Goal: Task Accomplishment & Management: Manage account settings

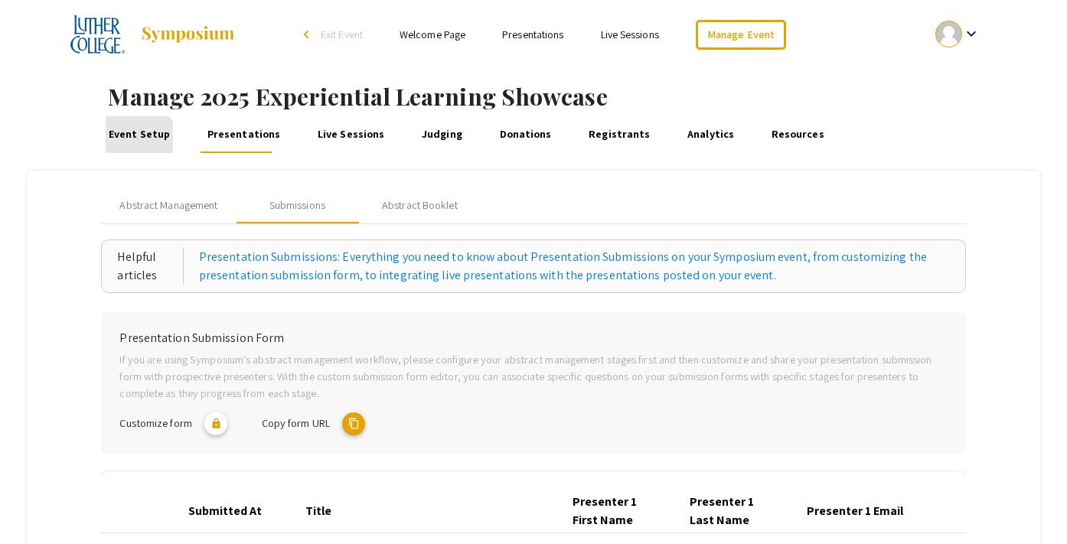
click at [138, 139] on link "Event Setup" at bounding box center [139, 134] width 67 height 37
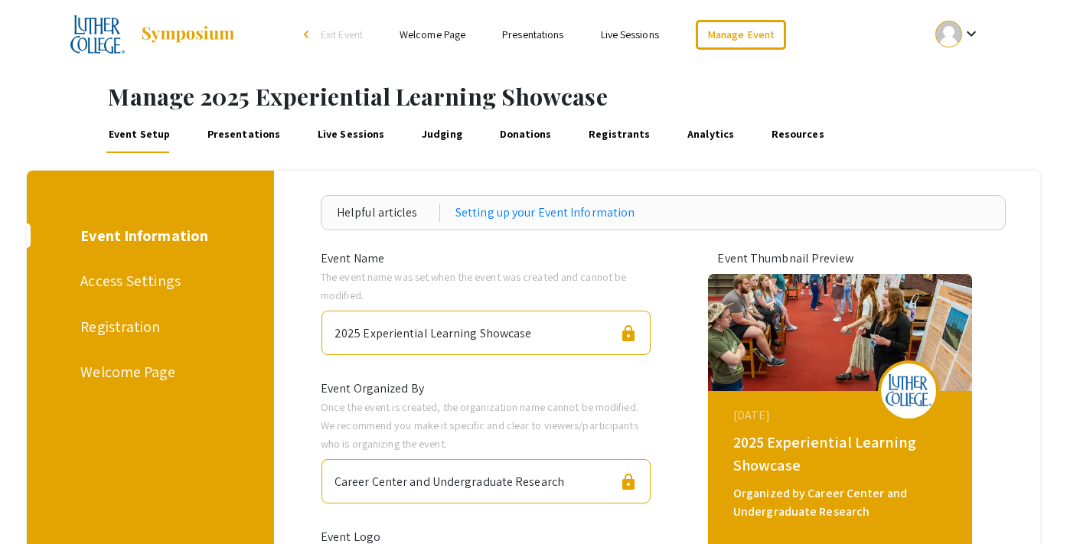
click at [429, 30] on link "Welcome Page" at bounding box center [433, 35] width 66 height 14
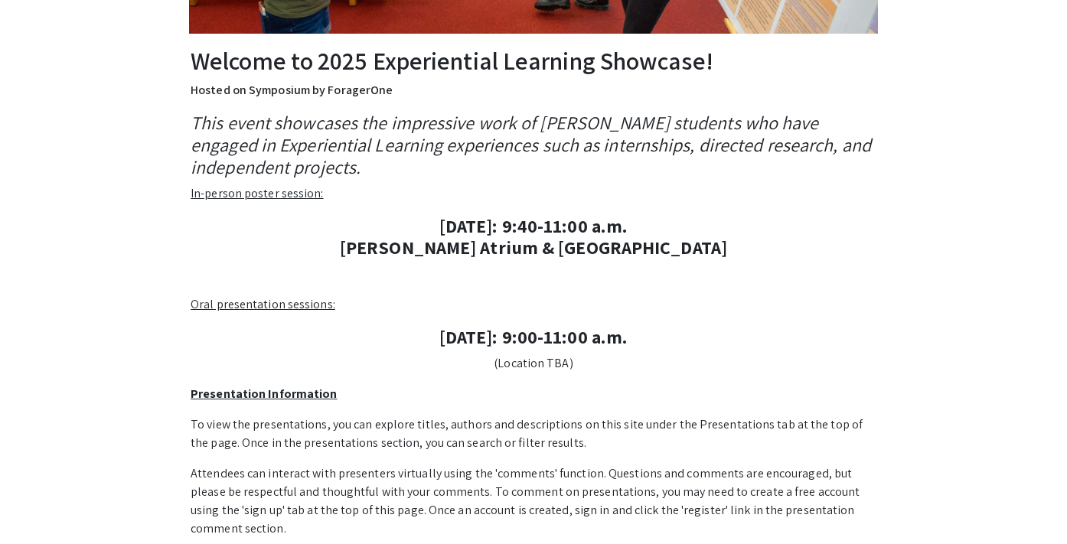
scroll to position [360, 0]
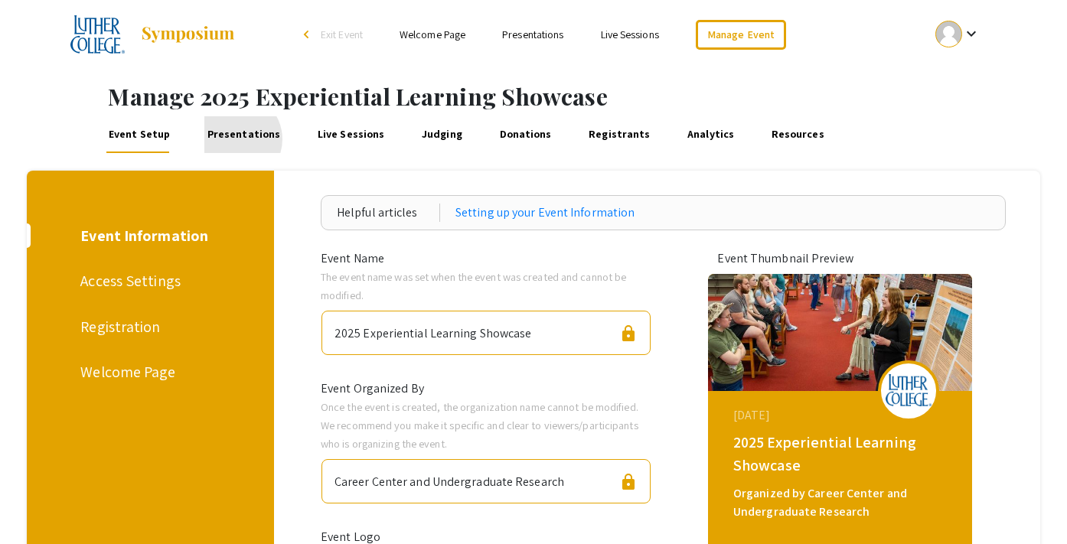
click at [230, 139] on link "Presentations" at bounding box center [243, 134] width 78 height 37
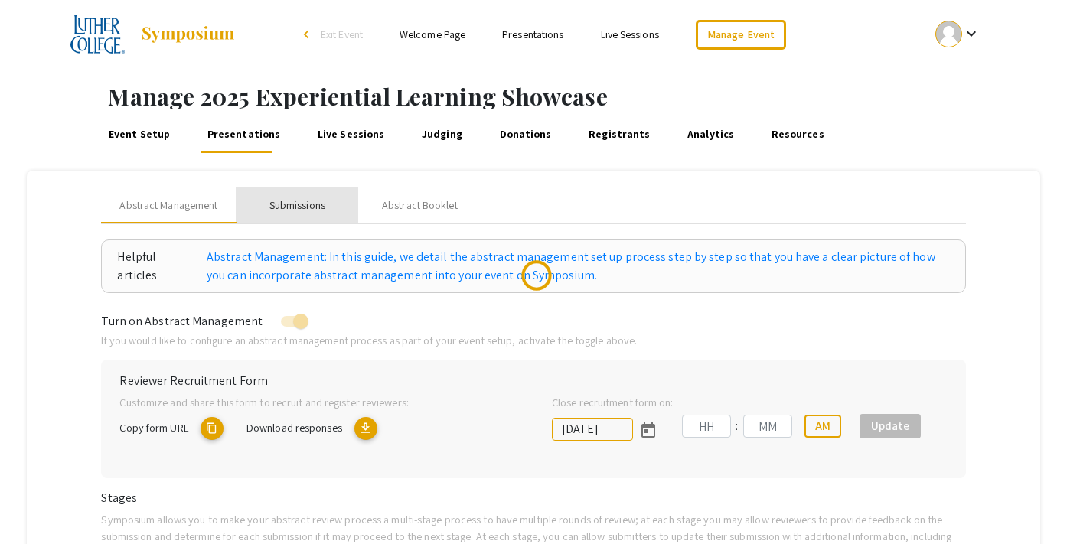
click at [308, 204] on div "Submissions" at bounding box center [297, 205] width 56 height 16
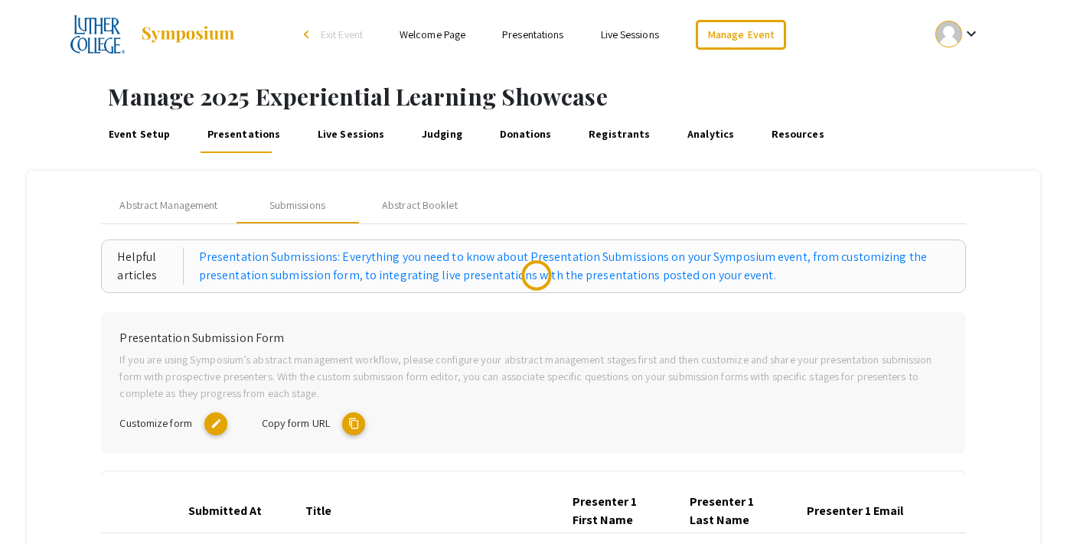
click at [351, 419] on mat-icon "content_copy" at bounding box center [353, 424] width 23 height 23
